Goal: Navigation & Orientation: Find specific page/section

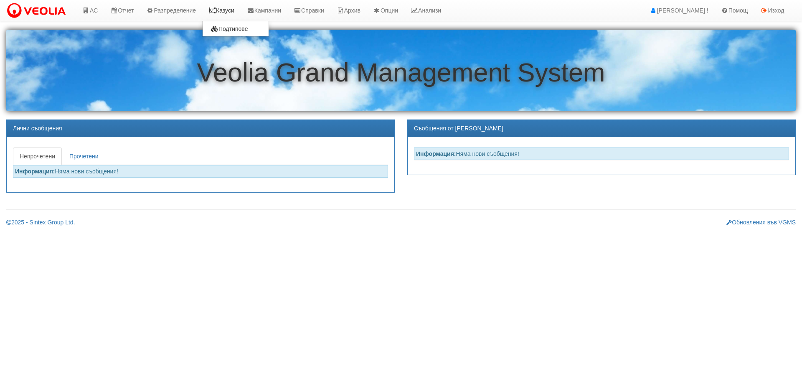
drag, startPoint x: 0, startPoint y: 0, endPoint x: 229, endPoint y: 9, distance: 229.6
